Goal: Task Accomplishment & Management: Complete application form

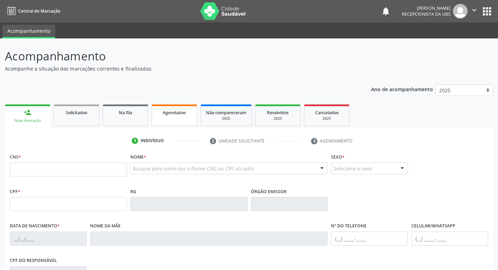
click at [167, 117] on link "Agendados" at bounding box center [174, 116] width 45 height 22
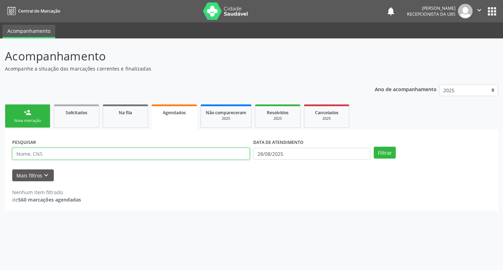
click at [126, 154] on input "text" at bounding box center [131, 154] width 238 height 12
type input "[PERSON_NAME]"
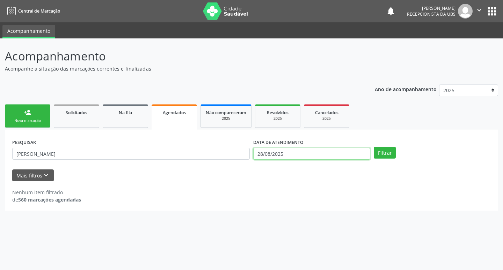
click at [303, 153] on input "28/08/2025" at bounding box center [311, 154] width 117 height 12
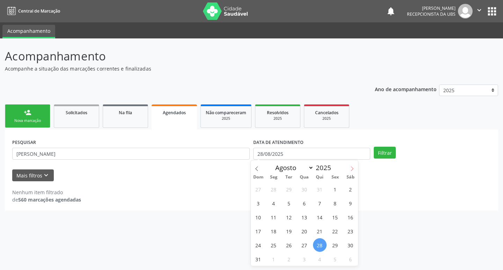
click at [349, 169] on span at bounding box center [352, 166] width 12 height 12
select select "8"
click at [321, 203] on span "11" at bounding box center [320, 203] width 14 height 14
type input "[DATE]"
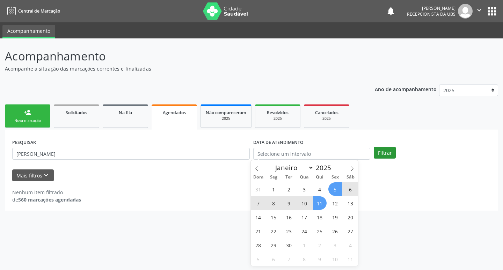
drag, startPoint x: 401, startPoint y: 151, endPoint x: 391, endPoint y: 155, distance: 11.2
click at [401, 151] on div "Filtrar" at bounding box center [432, 153] width 121 height 12
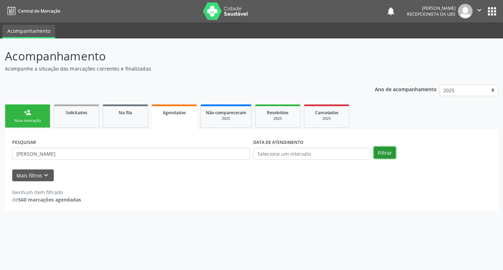
click at [388, 157] on button "Filtrar" at bounding box center [385, 153] width 22 height 12
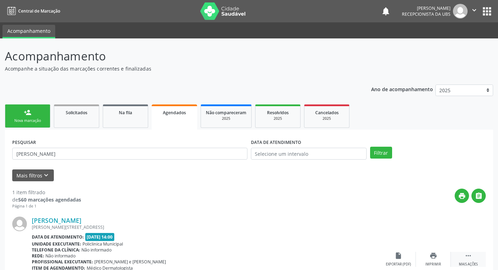
click at [470, 264] on div "Mais ações" at bounding box center [468, 264] width 19 height 5
click at [403, 257] on div "cancel Cancelar" at bounding box center [398, 259] width 35 height 15
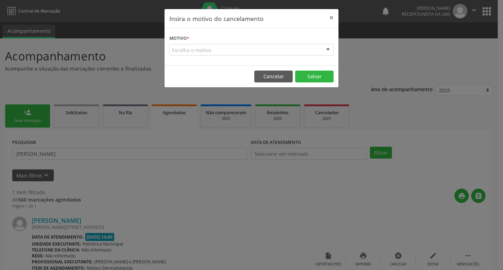
click at [295, 54] on div "Escolha o motivo" at bounding box center [252, 50] width 164 height 12
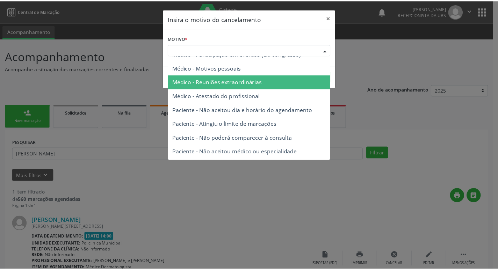
scroll to position [35, 0]
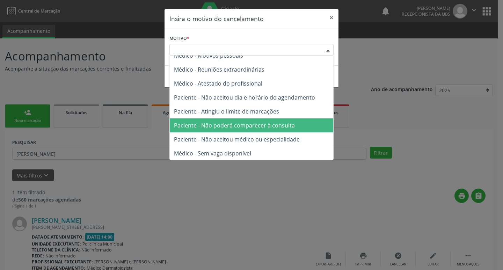
click at [266, 123] on span "Paciente - Não poderá comparecer à consulta" at bounding box center [234, 126] width 121 height 8
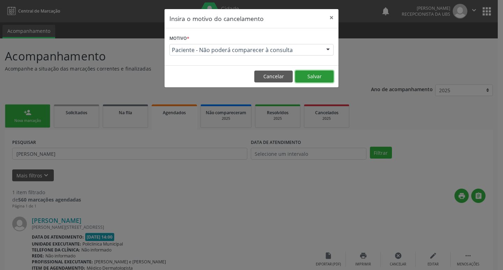
click at [309, 81] on button "Salvar" at bounding box center [314, 77] width 38 height 12
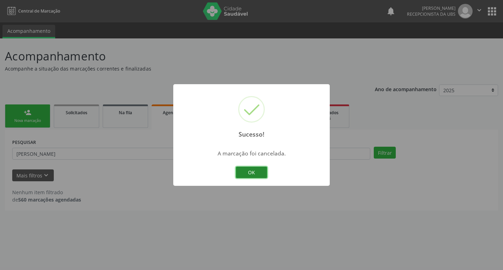
click at [254, 174] on button "OK" at bounding box center [251, 173] width 31 height 12
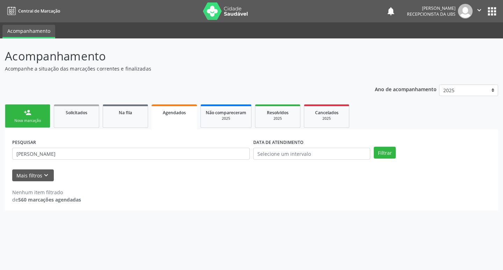
click at [36, 116] on link "person_add Nova marcação" at bounding box center [27, 116] width 45 height 23
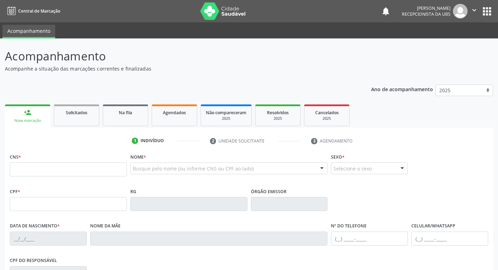
drag, startPoint x: 75, startPoint y: 159, endPoint x: 82, endPoint y: 166, distance: 10.2
click at [77, 163] on div "CNS *" at bounding box center [68, 164] width 117 height 25
click at [83, 166] on input "text" at bounding box center [68, 170] width 117 height 14
type input "702 8041 9834 3962"
type input "[DATE]"
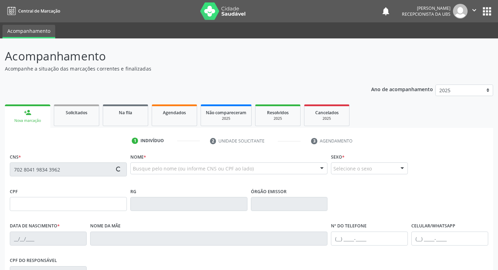
type input "[PERSON_NAME]"
type input "[PHONE_NUMBER]"
type input "167"
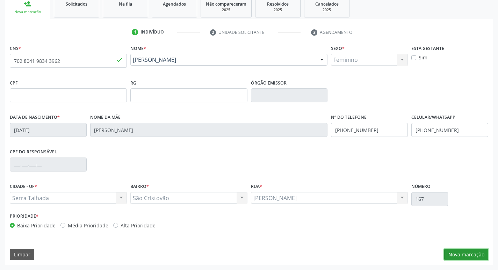
click at [454, 253] on button "Nova marcação" at bounding box center [466, 255] width 44 height 12
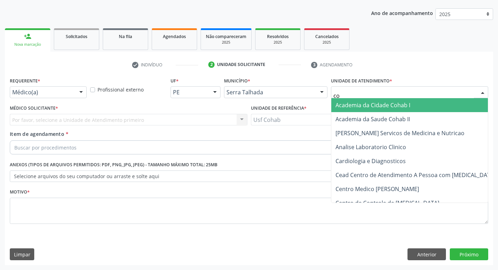
type input "coh"
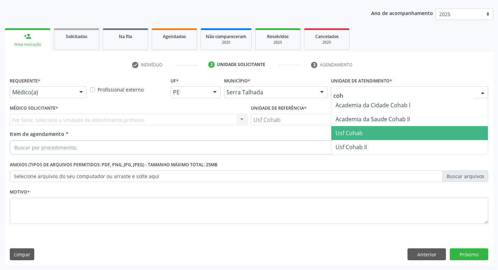
drag, startPoint x: 348, startPoint y: 136, endPoint x: 253, endPoint y: 115, distance: 97.5
click at [349, 136] on span "Usf Cohab" at bounding box center [349, 133] width 27 height 8
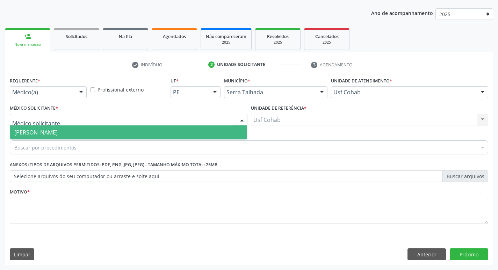
click at [79, 121] on div at bounding box center [129, 120] width 238 height 12
click at [80, 130] on span "[PERSON_NAME]" at bounding box center [128, 132] width 237 height 14
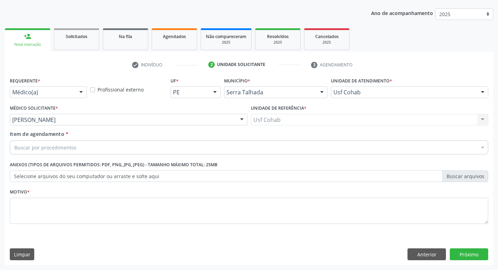
click at [102, 151] on div "Buscar por procedimentos" at bounding box center [249, 148] width 479 height 14
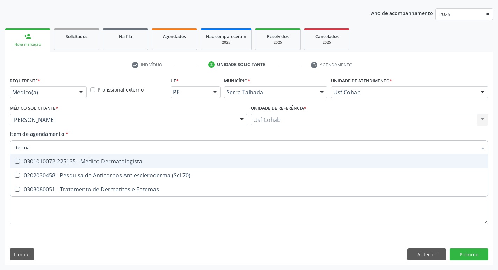
type input "dermat"
click at [172, 161] on div "0301010072-225135 - Médico Dermatologista" at bounding box center [248, 162] width 469 height 6
checkbox Dermatologista "true"
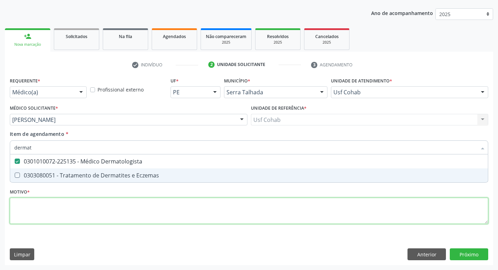
click at [174, 207] on div "Requerente * Médico(a) Médico(a) Enfermeiro(a) Paciente Nenhum resultado encont…" at bounding box center [249, 155] width 479 height 158
checkbox Eczemas "true"
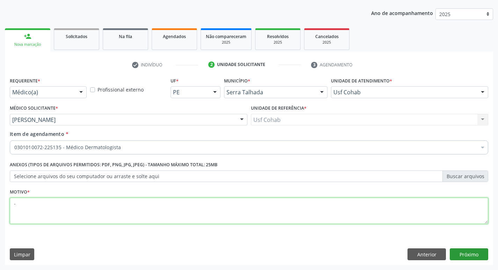
type textarea "-"
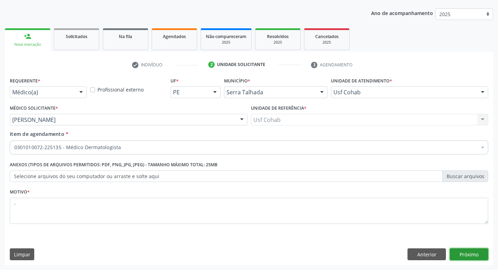
click at [460, 252] on button "Próximo" at bounding box center [469, 255] width 38 height 12
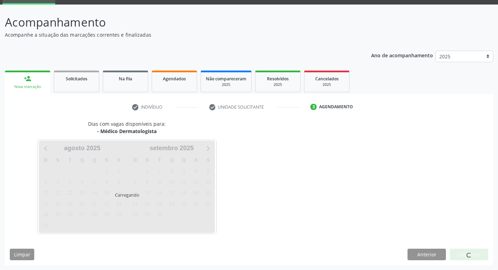
scroll to position [34, 0]
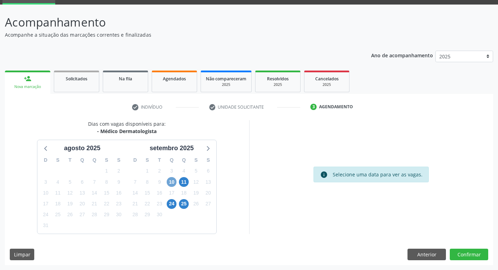
click at [175, 183] on span "10" at bounding box center [172, 182] width 10 height 10
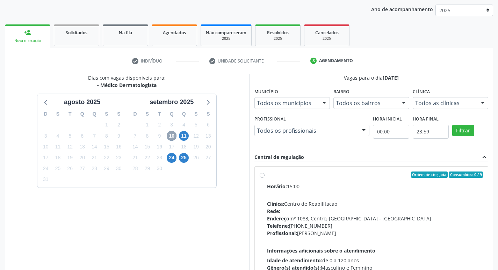
scroll to position [104, 0]
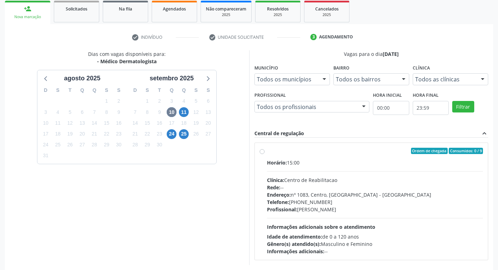
click at [323, 179] on div "Clínica: Centro de Reabilitacao" at bounding box center [375, 180] width 216 height 7
click at [265, 154] on input "Ordem de chegada Consumidos: 0 / 9 Horário: 15:00 Clínica: Centro de Reabilitac…" at bounding box center [262, 151] width 5 height 6
radio input "true"
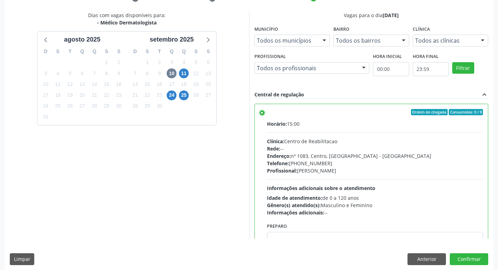
scroll to position [148, 0]
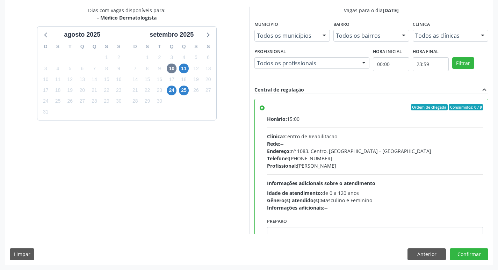
click at [184, 63] on div "11" at bounding box center [184, 68] width 10 height 11
click at [184, 70] on span "11" at bounding box center [184, 69] width 10 height 10
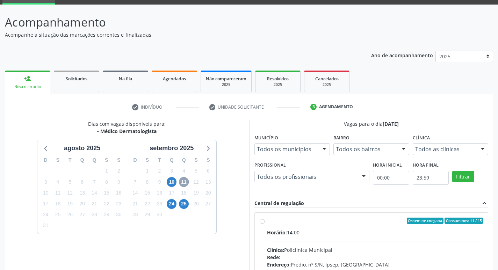
scroll to position [135, 0]
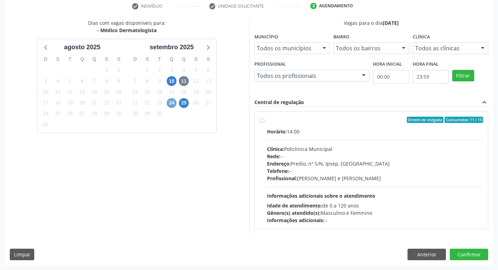
click at [173, 102] on span "24" at bounding box center [172, 103] width 10 height 10
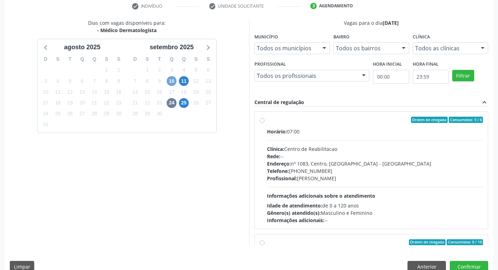
click at [174, 82] on span "10" at bounding box center [172, 81] width 10 height 10
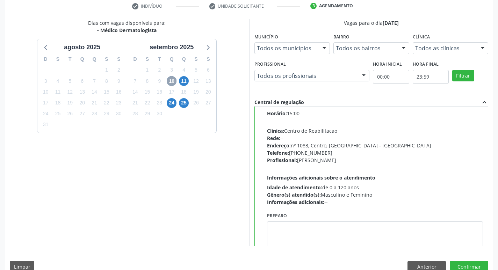
scroll to position [35, 0]
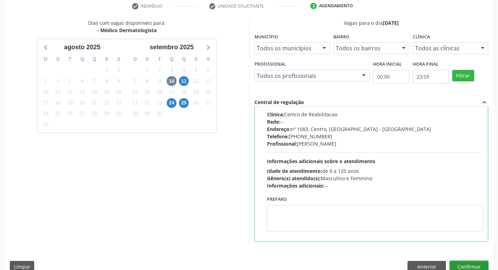
click at [476, 266] on button "Confirmar" at bounding box center [469, 267] width 38 height 12
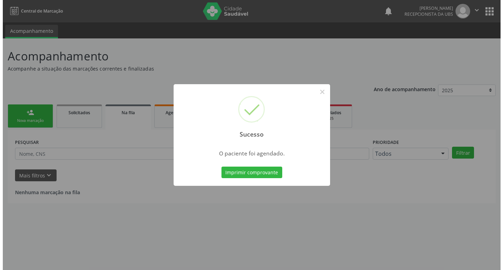
scroll to position [0, 0]
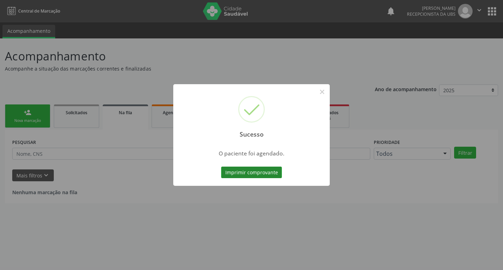
click at [270, 173] on button "Imprimir comprovante" at bounding box center [251, 173] width 61 height 12
